Goal: Task Accomplishment & Management: Use online tool/utility

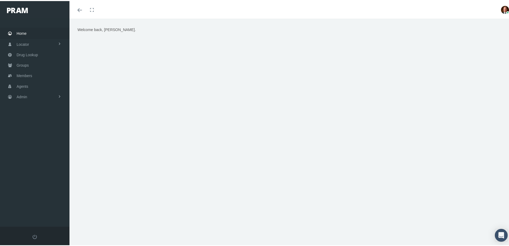
click at [21, 34] on span "Home" at bounding box center [22, 32] width 10 height 10
click at [28, 95] on link "Admin" at bounding box center [34, 95] width 69 height 10
click at [35, 107] on span "Security" at bounding box center [29, 107] width 14 height 9
click at [32, 139] on span "User Lookup" at bounding box center [31, 136] width 21 height 9
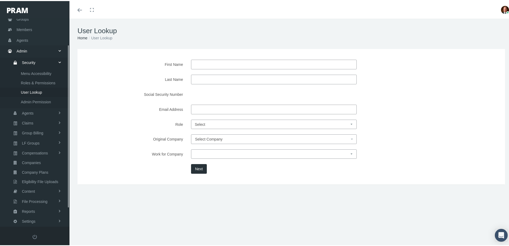
click at [206, 63] on input "First Name" at bounding box center [274, 64] width 166 height 10
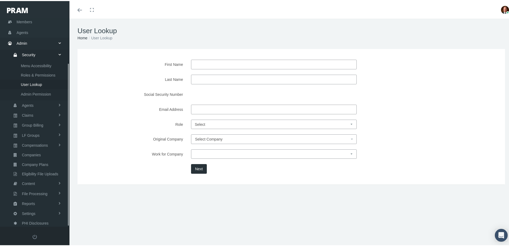
scroll to position [56, 0]
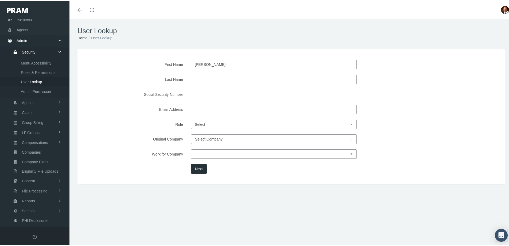
type input "david"
type input "wilson"
click at [170, 178] on div "First Name david Last Name wilson Social Security Number Email Address Role" at bounding box center [290, 115] width 427 height 135
click at [194, 165] on button "Next" at bounding box center [199, 168] width 16 height 10
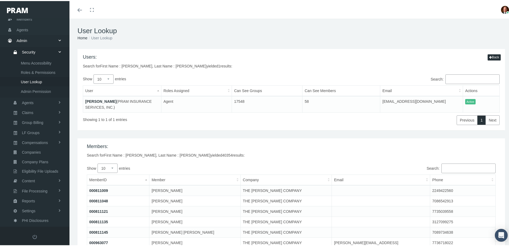
click at [105, 99] on link "DAVID WILSON" at bounding box center [100, 100] width 31 height 4
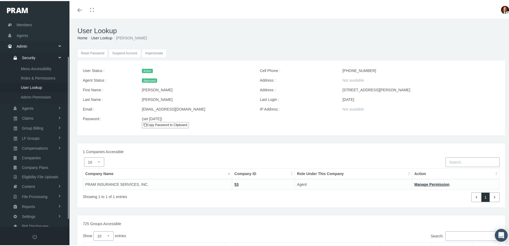
scroll to position [56, 0]
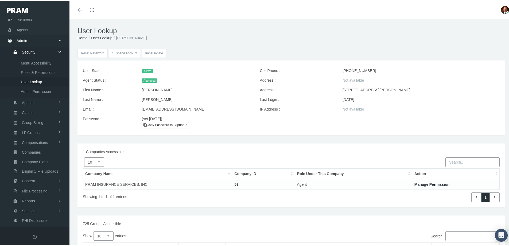
click at [156, 53] on input "Impersonate" at bounding box center [154, 52] width 25 height 9
